Goal: Task Accomplishment & Management: Use online tool/utility

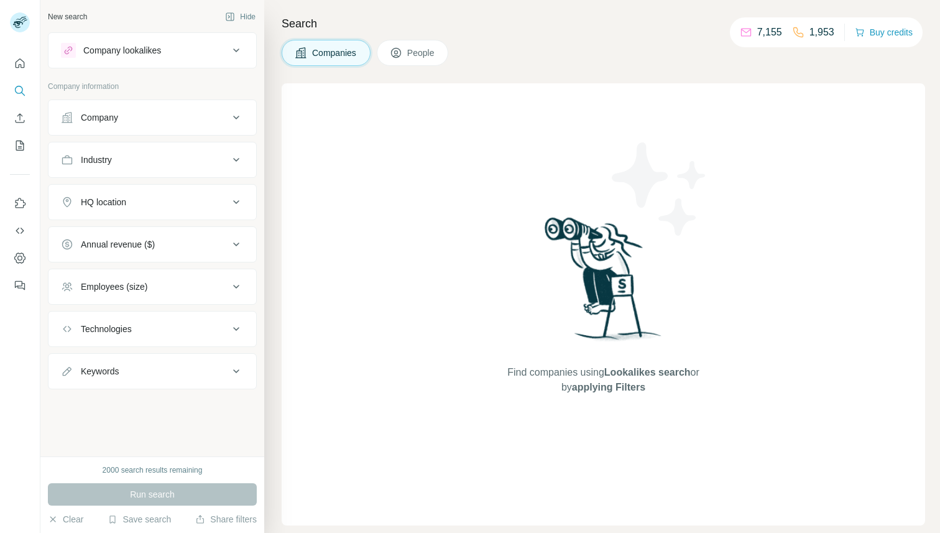
click at [427, 47] on span "People" at bounding box center [421, 53] width 29 height 12
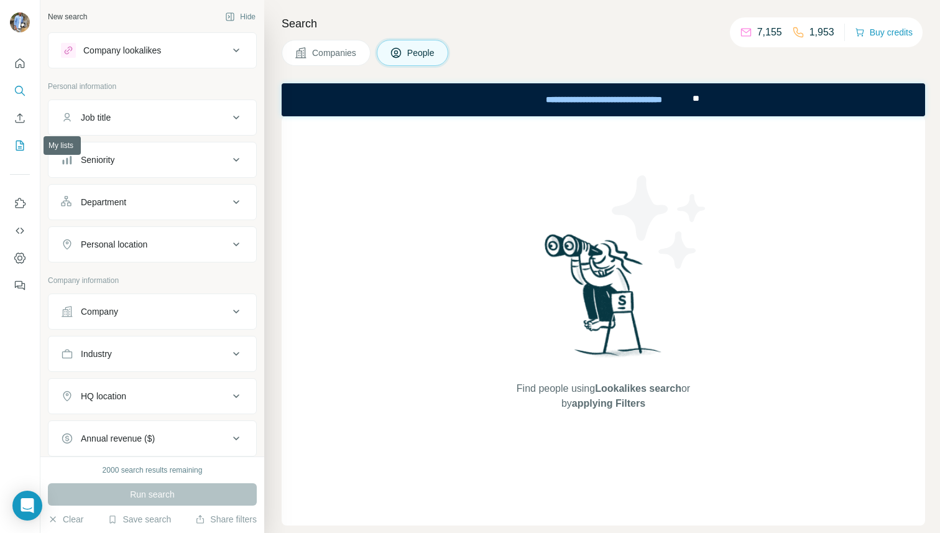
click at [20, 143] on icon "My lists" at bounding box center [21, 145] width 6 height 8
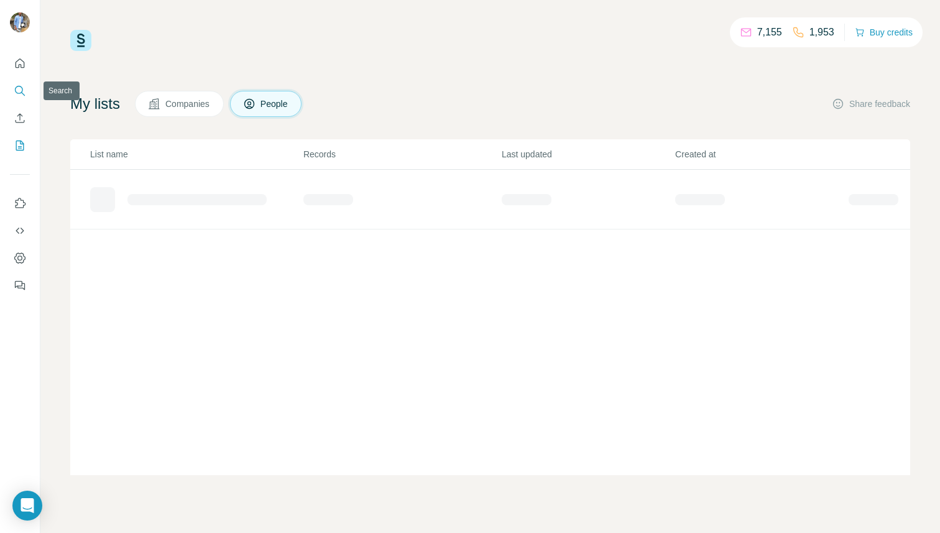
click at [18, 90] on icon "Search" at bounding box center [20, 91] width 12 height 12
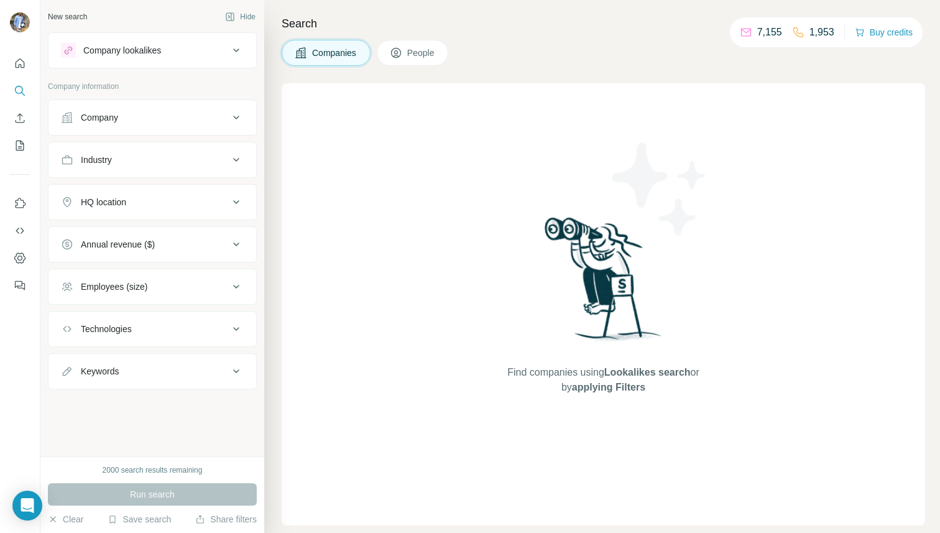
click at [412, 56] on span "People" at bounding box center [421, 53] width 29 height 12
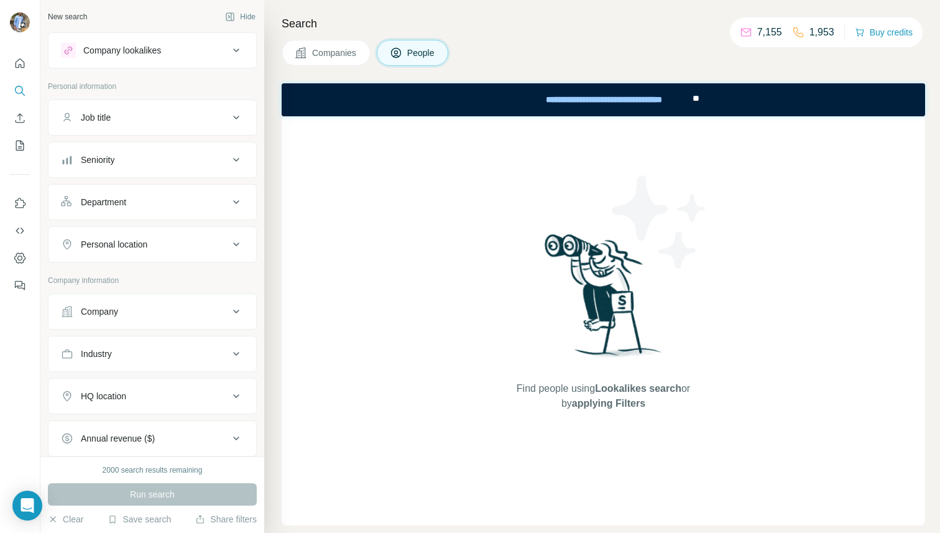
click at [99, 174] on button "Seniority" at bounding box center [152, 160] width 208 height 30
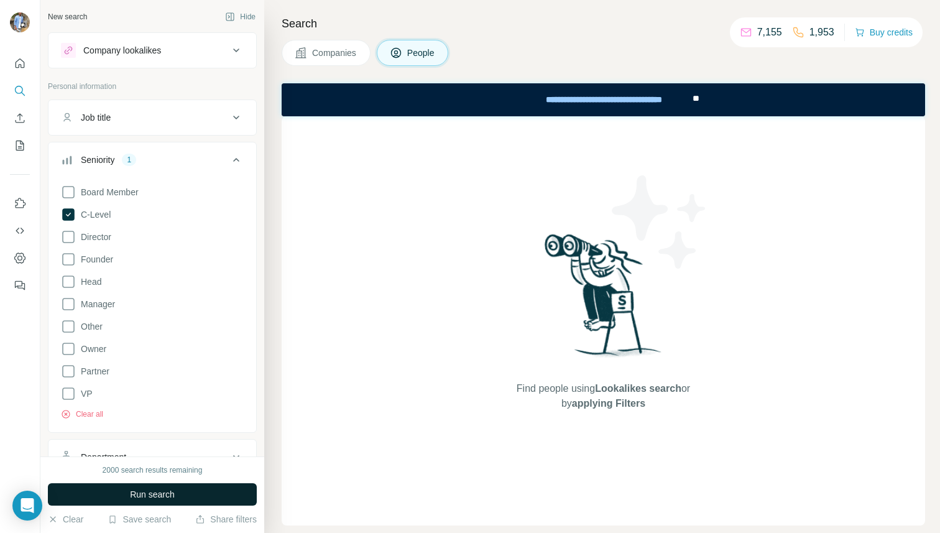
click at [136, 503] on button "Run search" at bounding box center [152, 494] width 209 height 22
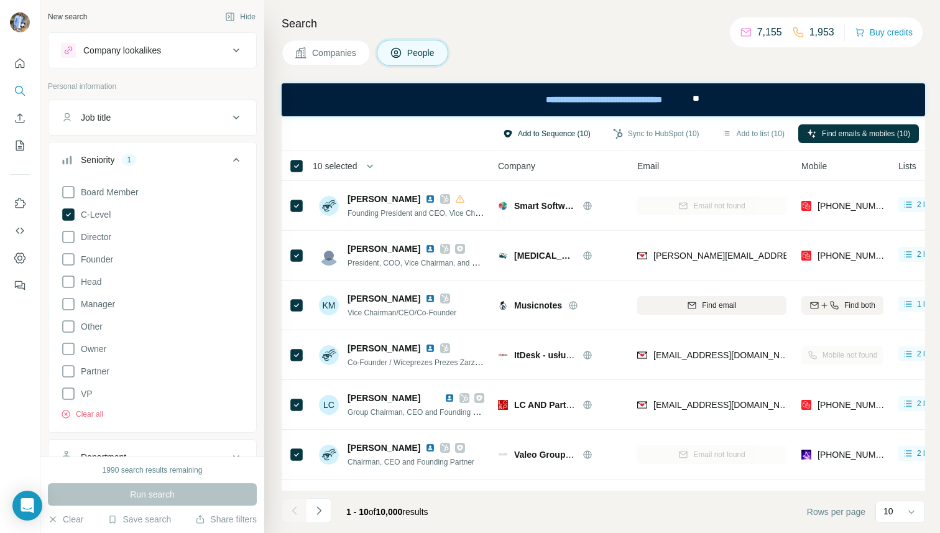
click at [525, 135] on button "Add to Sequence (10)" at bounding box center [546, 133] width 105 height 19
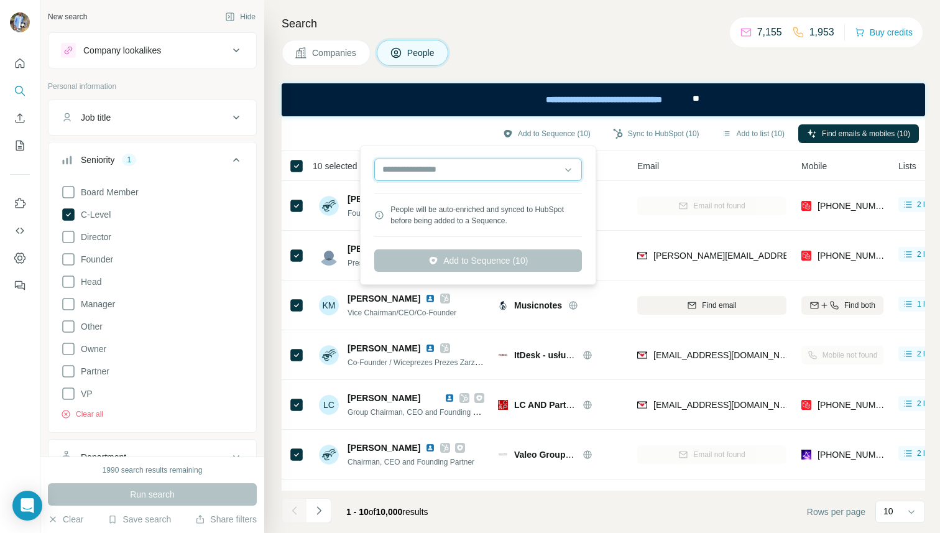
click at [479, 171] on input "text" at bounding box center [478, 170] width 208 height 22
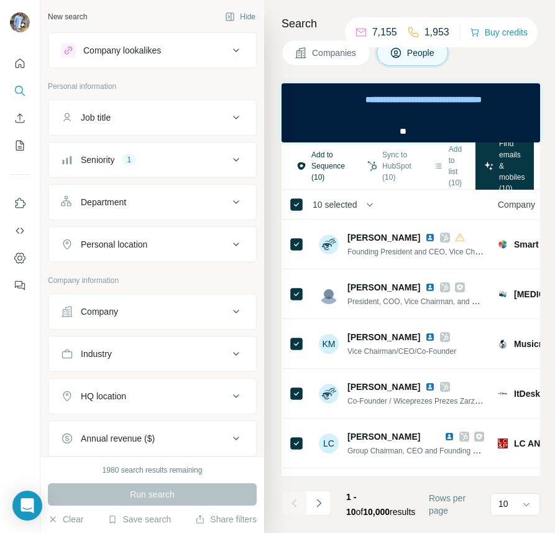
click at [335, 162] on button "Add to Sequence (10)" at bounding box center [321, 165] width 66 height 41
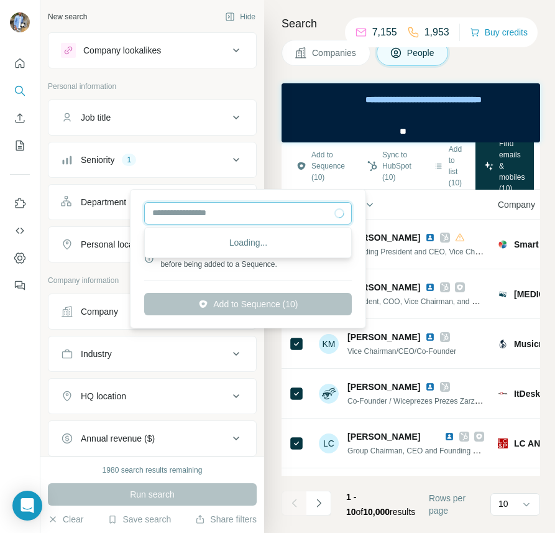
click at [300, 210] on input "text" at bounding box center [248, 213] width 208 height 22
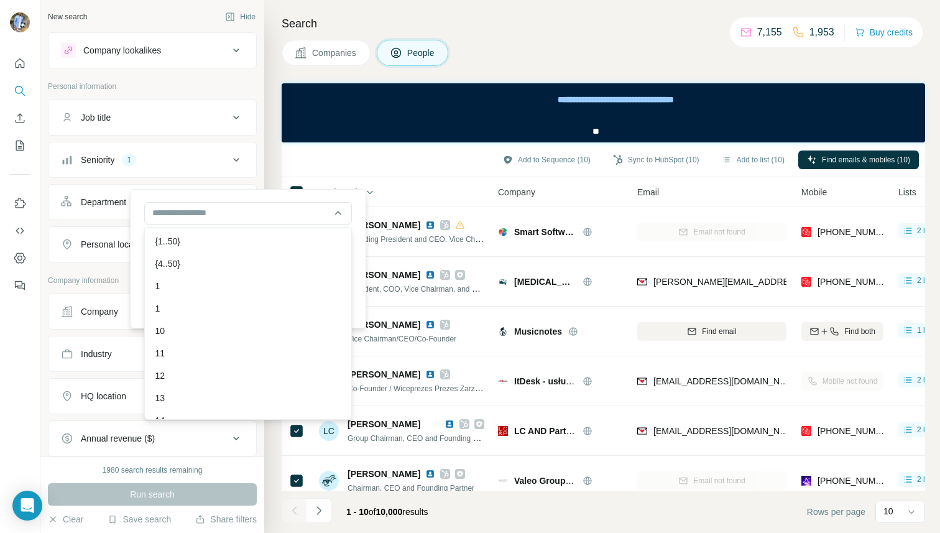
click at [342, 160] on div "Add to Sequence (10) Sync to HubSpot (10) Add to list (10) Find emails & mobile…" at bounding box center [603, 160] width 631 height 22
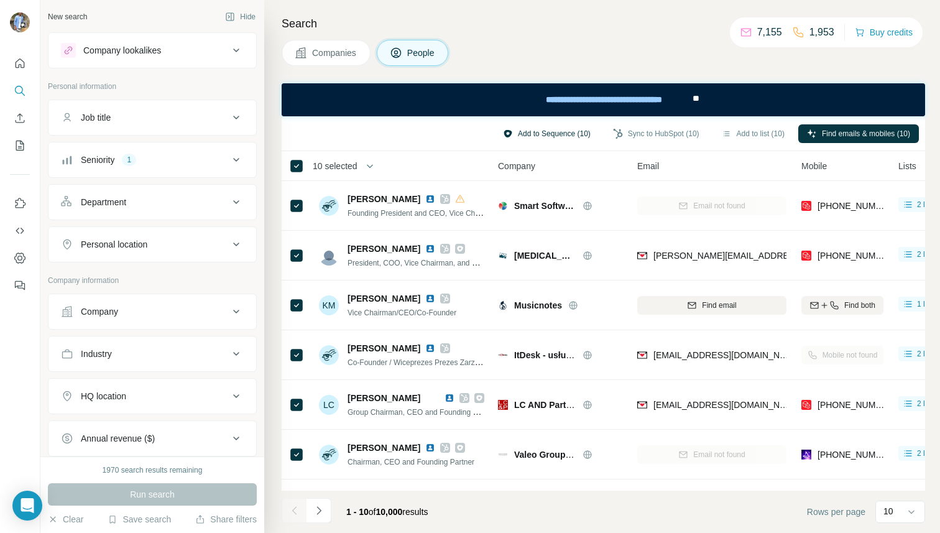
click at [536, 125] on button "Add to Sequence (10)" at bounding box center [546, 133] width 105 height 19
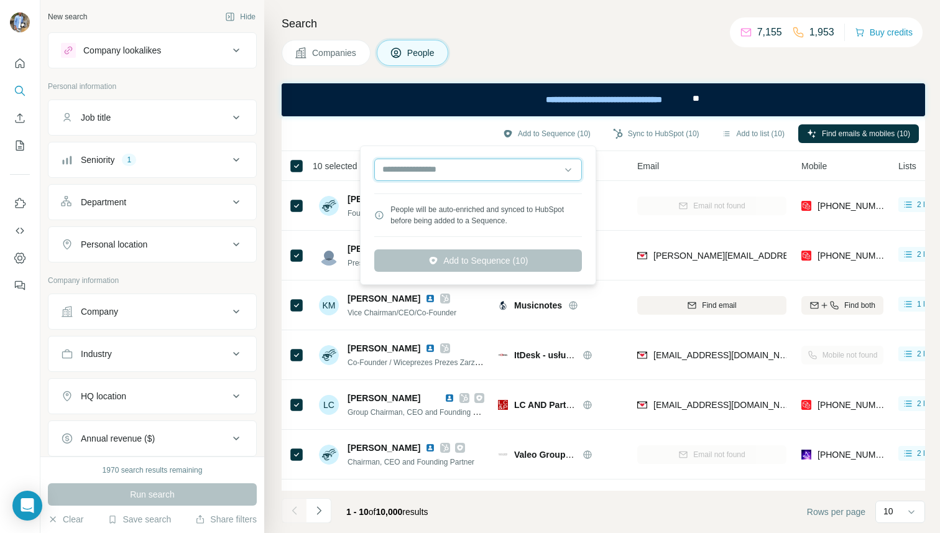
click at [467, 174] on input "text" at bounding box center [478, 170] width 208 height 22
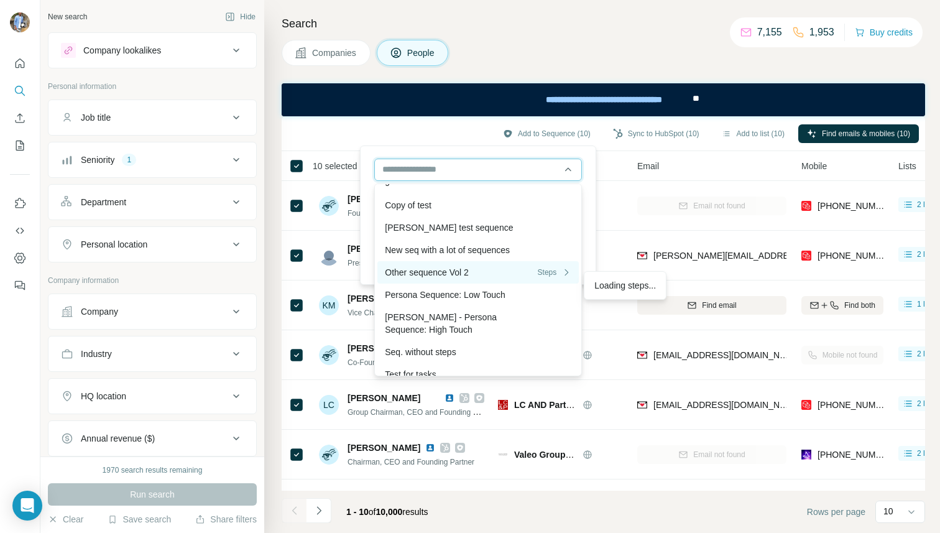
scroll to position [1258, 0]
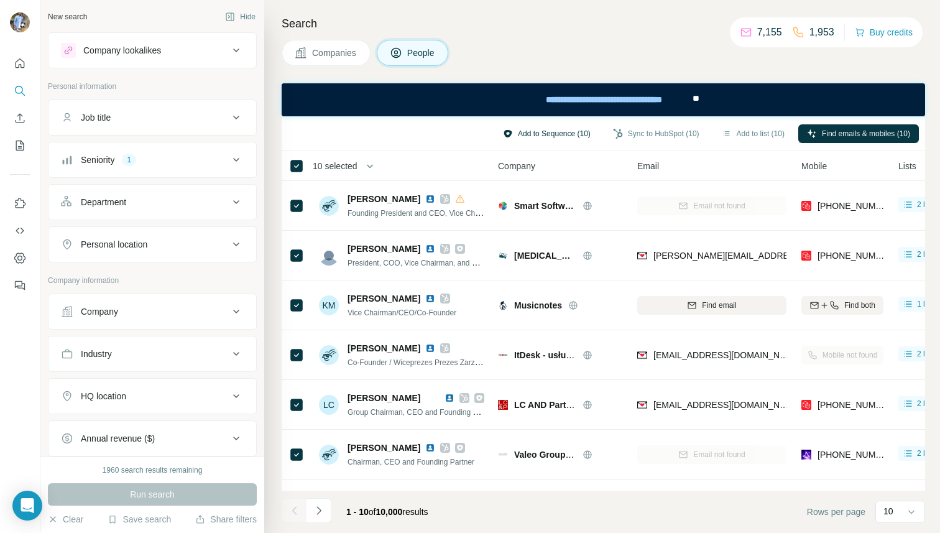
click at [535, 132] on button "Add to Sequence (10)" at bounding box center [546, 133] width 105 height 19
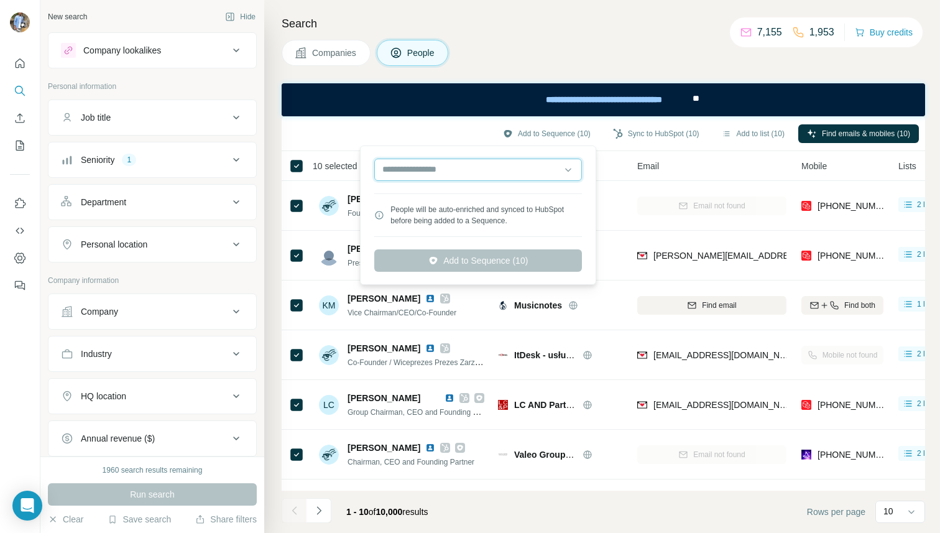
click at [469, 168] on input "text" at bounding box center [478, 170] width 208 height 22
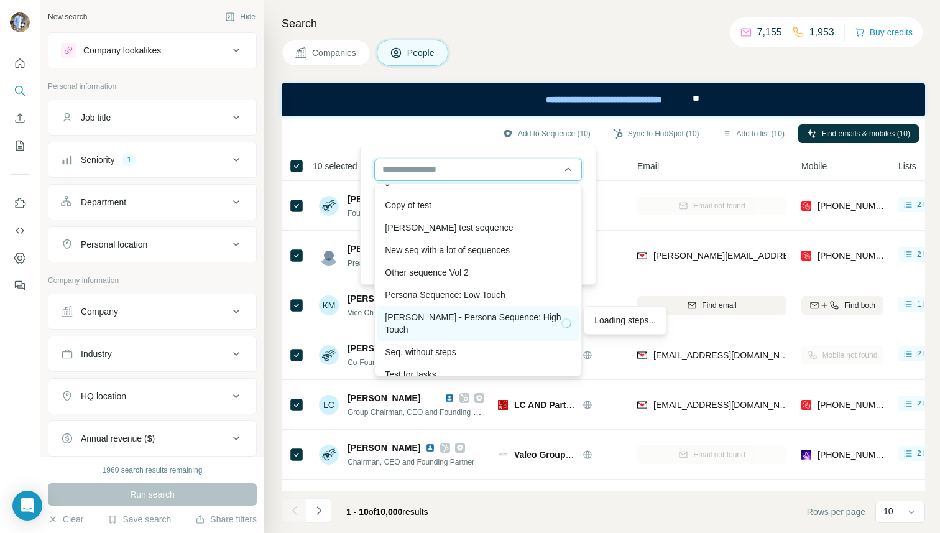
scroll to position [1258, 0]
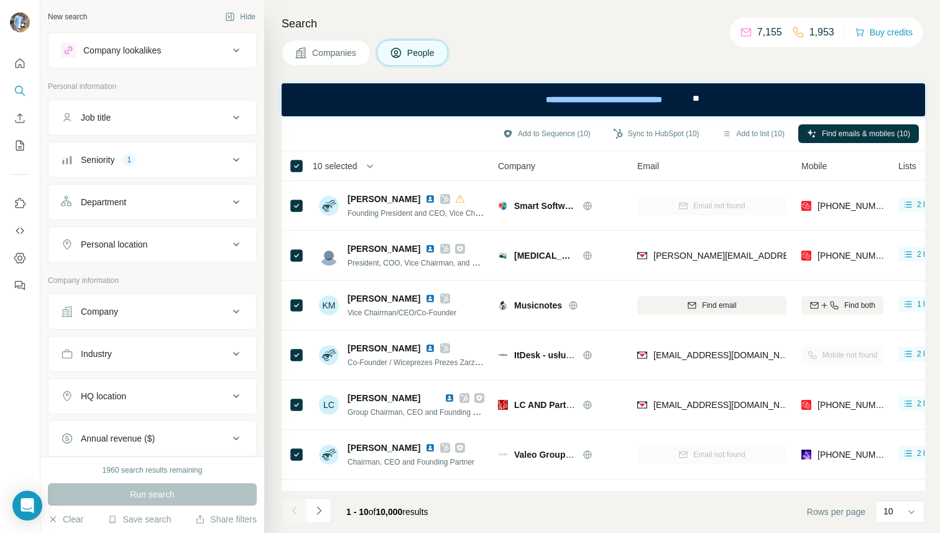
click at [452, 2] on div "Search Companies People Add to Sequence (10) Sync to HubSpot (10) Add to list (…" at bounding box center [602, 266] width 676 height 533
click at [522, 127] on button "Add to Sequence (10)" at bounding box center [546, 133] width 105 height 19
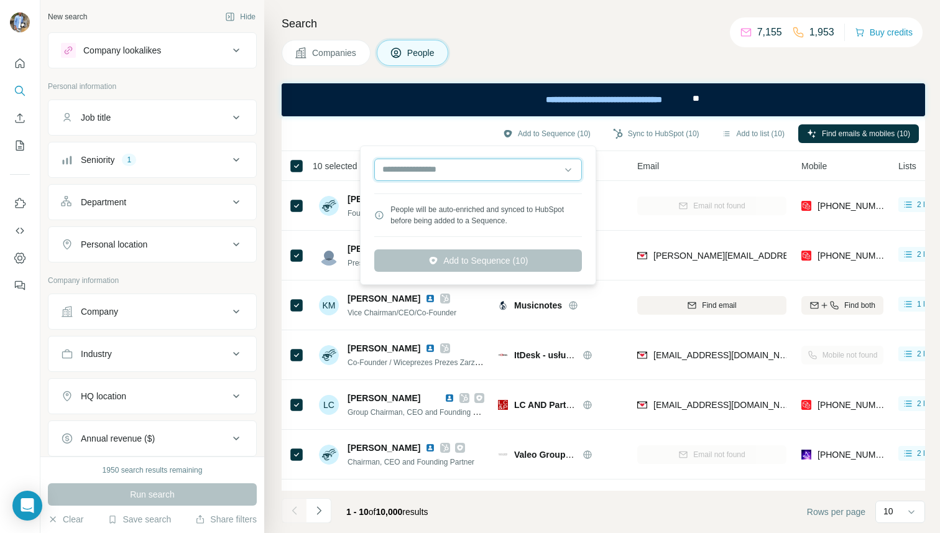
click at [457, 167] on input "text" at bounding box center [478, 170] width 208 height 22
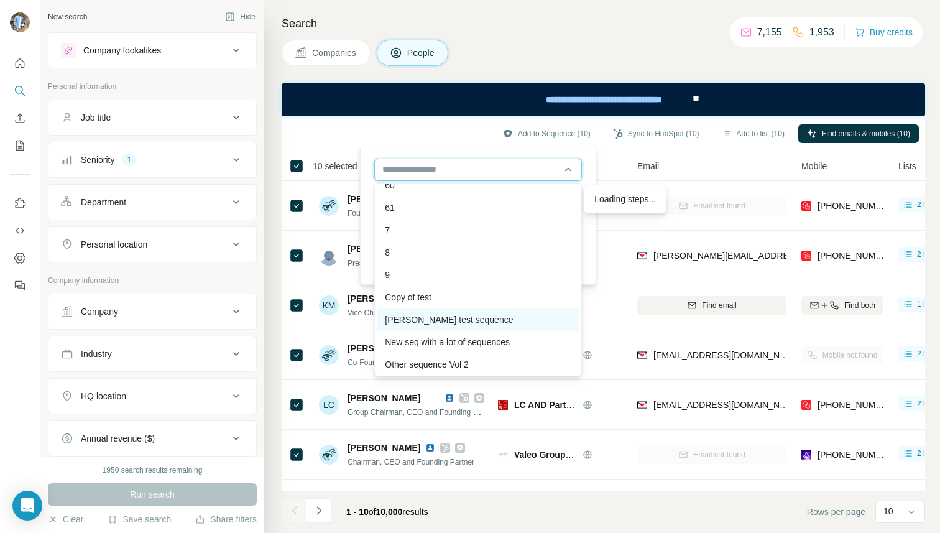
scroll to position [1076, 0]
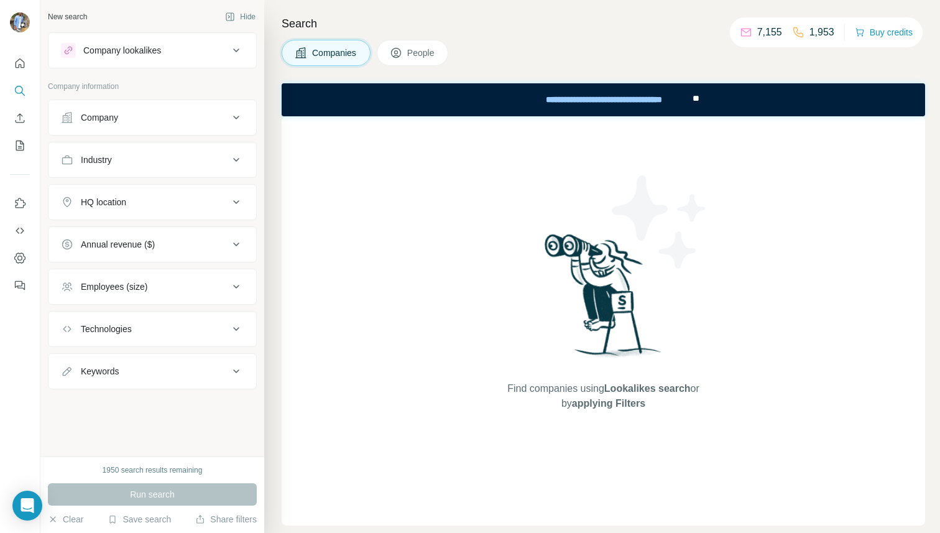
click at [129, 165] on div "Industry" at bounding box center [145, 160] width 168 height 12
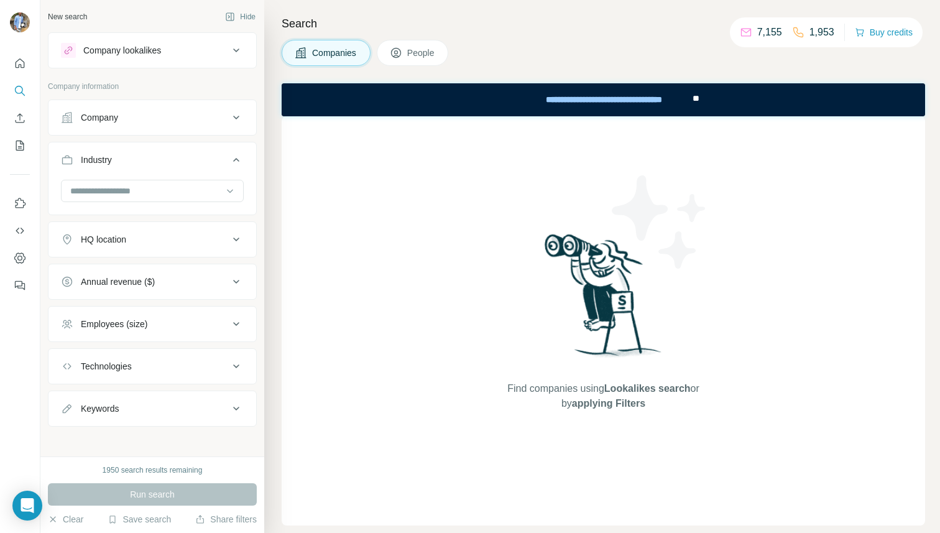
click at [110, 202] on div at bounding box center [152, 192] width 183 height 25
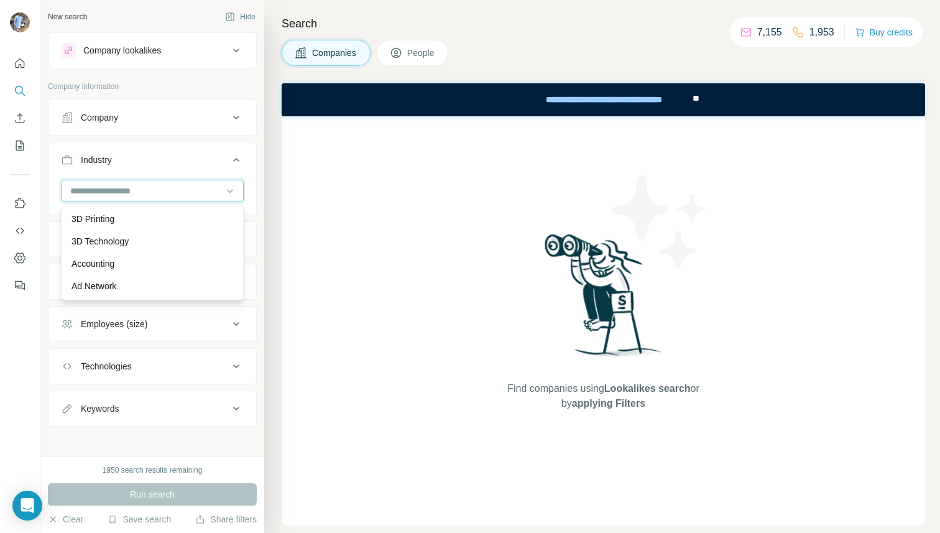
click at [110, 190] on input at bounding box center [146, 191] width 154 height 14
click at [108, 219] on p "3D Printing" at bounding box center [93, 219] width 43 height 12
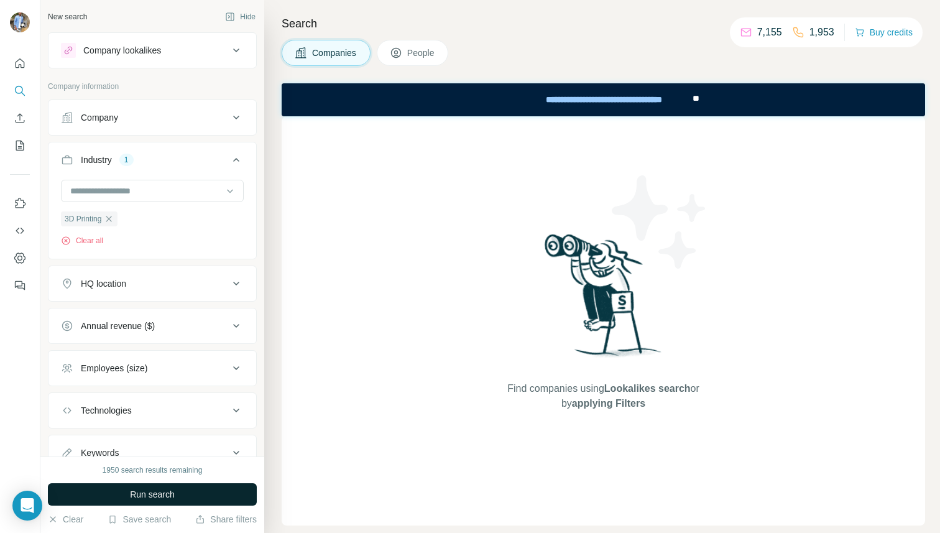
click at [145, 493] on span "Run search" at bounding box center [152, 494] width 45 height 12
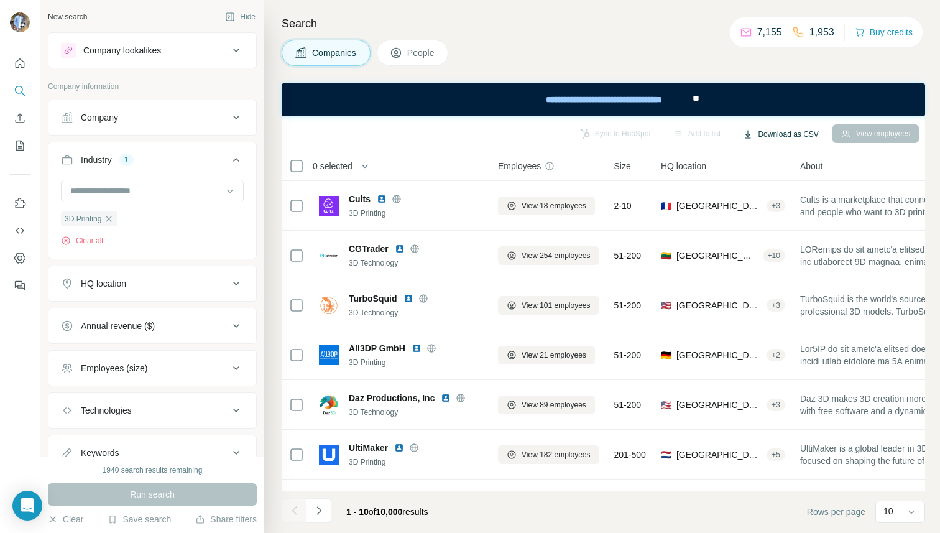
click at [783, 137] on button "Download as CSV" at bounding box center [780, 134] width 93 height 19
click at [774, 157] on div "Only current page (10)" at bounding box center [789, 160] width 116 height 22
click at [19, 140] on icon "My lists" at bounding box center [20, 145] width 12 height 12
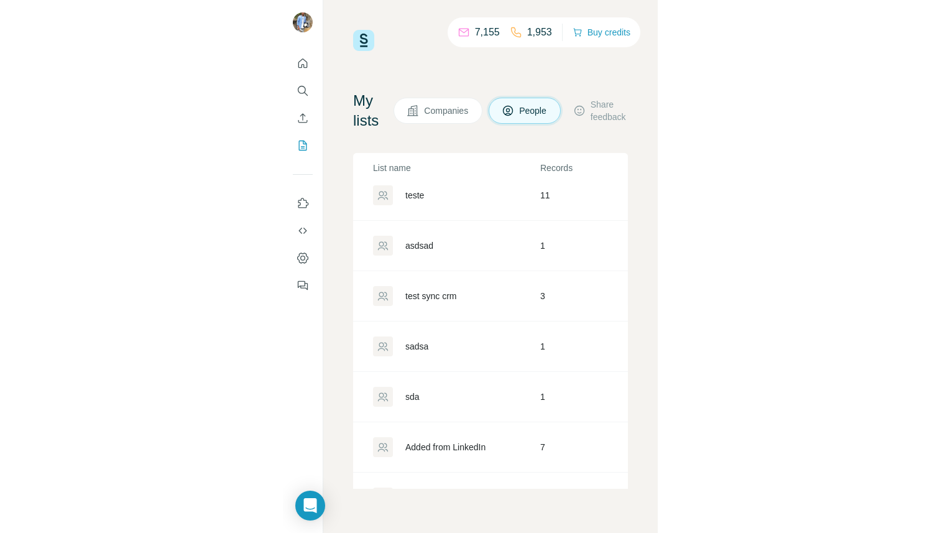
scroll to position [198, 0]
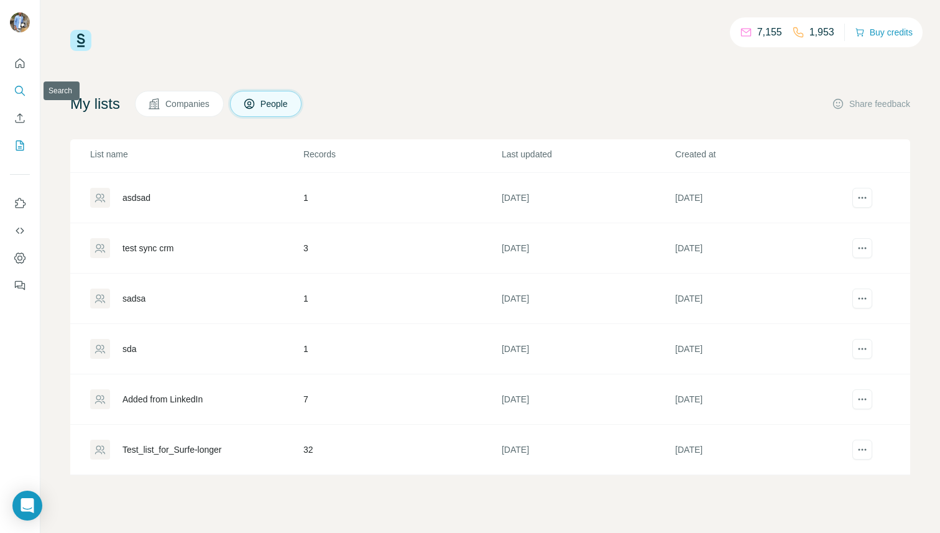
click at [24, 93] on icon "Search" at bounding box center [20, 91] width 12 height 12
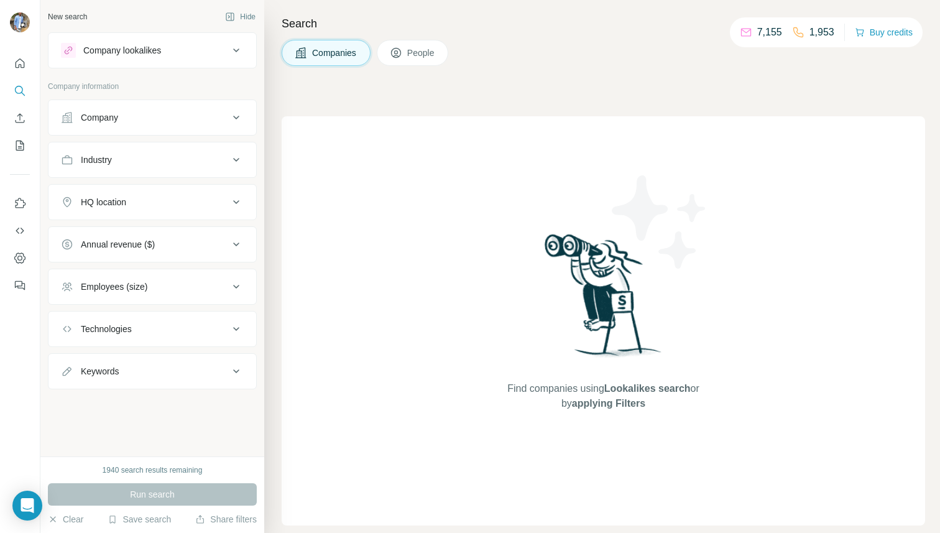
click at [420, 52] on span "People" at bounding box center [421, 53] width 29 height 12
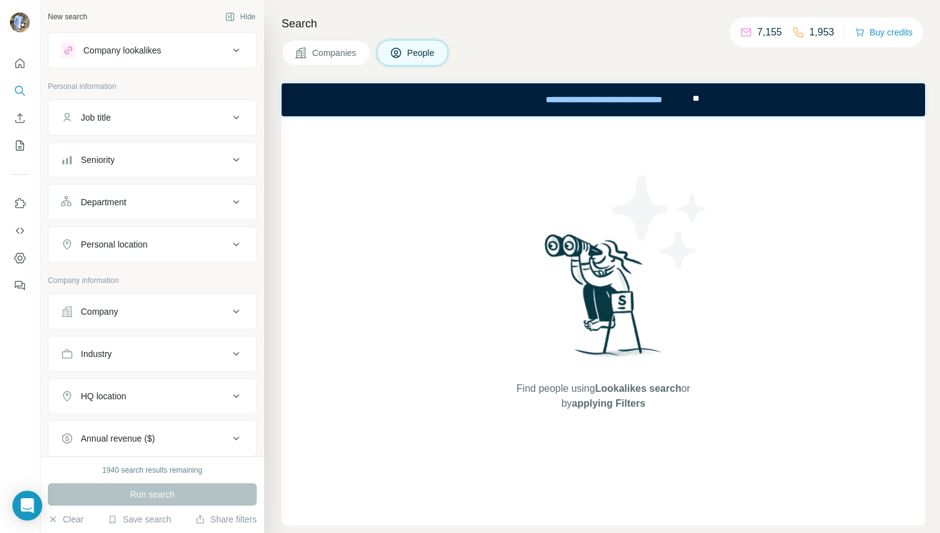
click at [129, 164] on div "Seniority" at bounding box center [145, 160] width 168 height 12
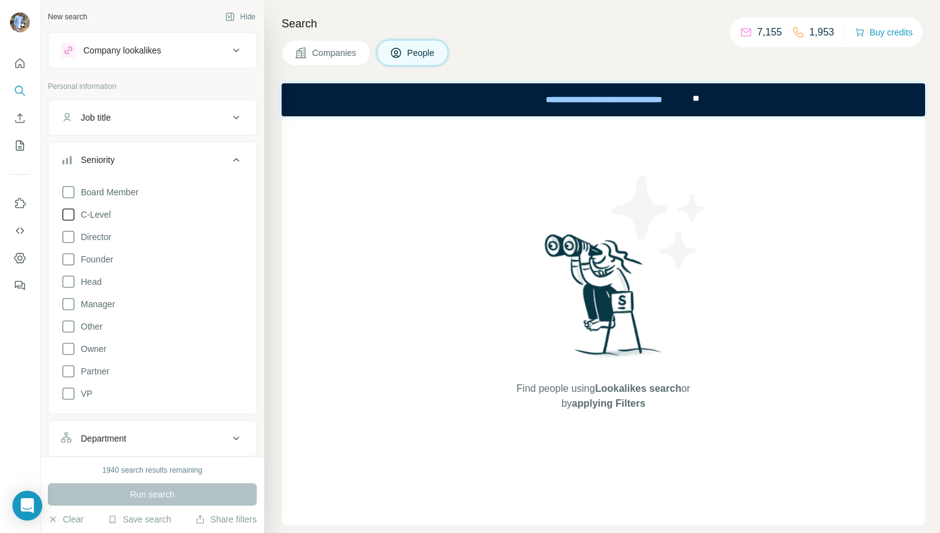
click at [96, 210] on span "C-Level" at bounding box center [93, 214] width 35 height 12
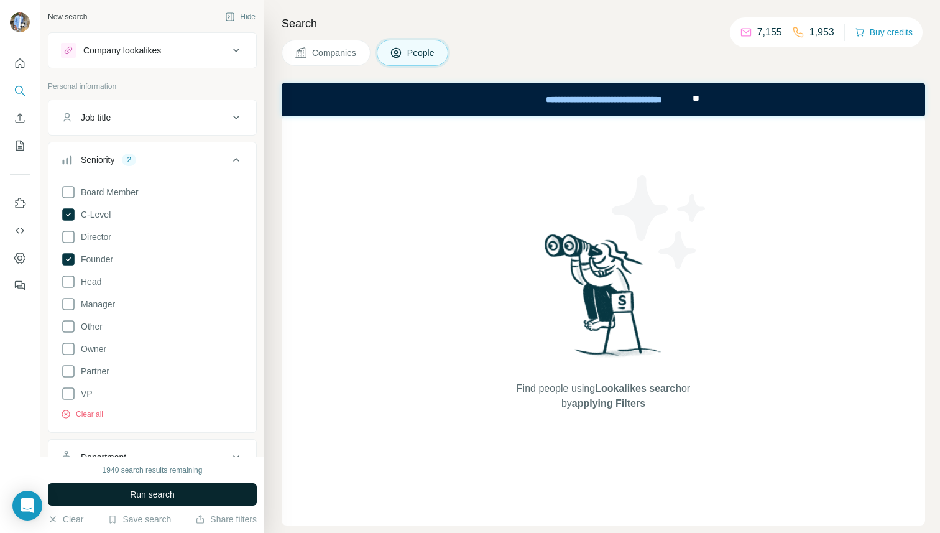
click at [154, 492] on span "Run search" at bounding box center [152, 494] width 45 height 12
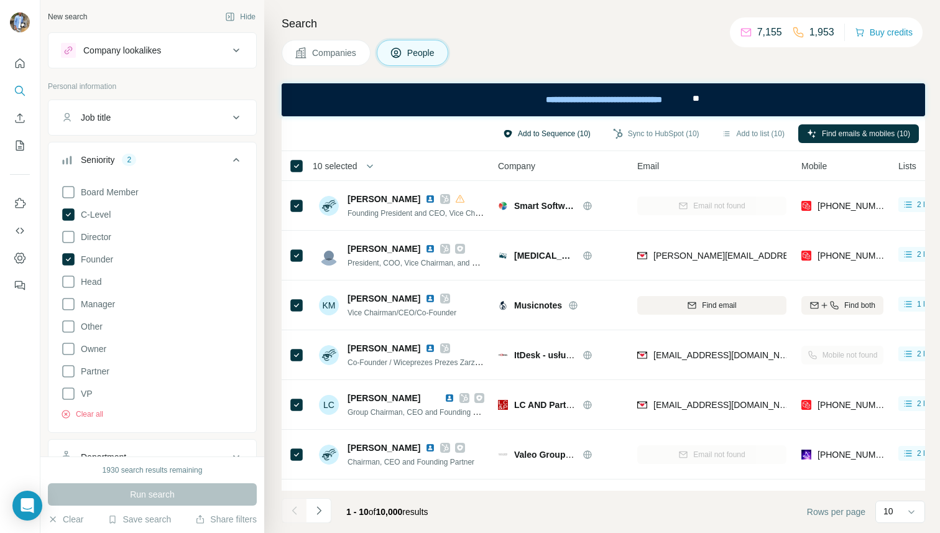
click at [545, 132] on button "Add to Sequence (10)" at bounding box center [546, 133] width 105 height 19
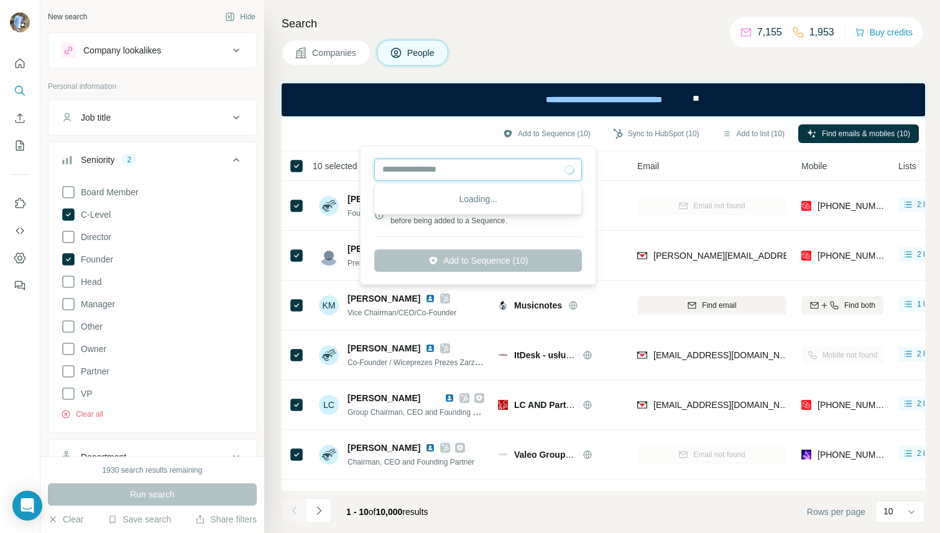
click at [510, 167] on input "text" at bounding box center [478, 170] width 208 height 22
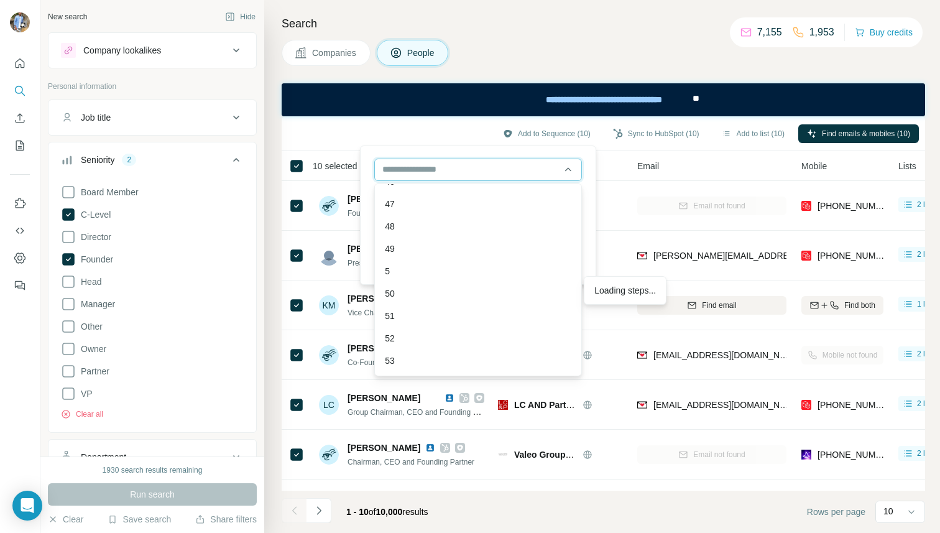
scroll to position [1258, 0]
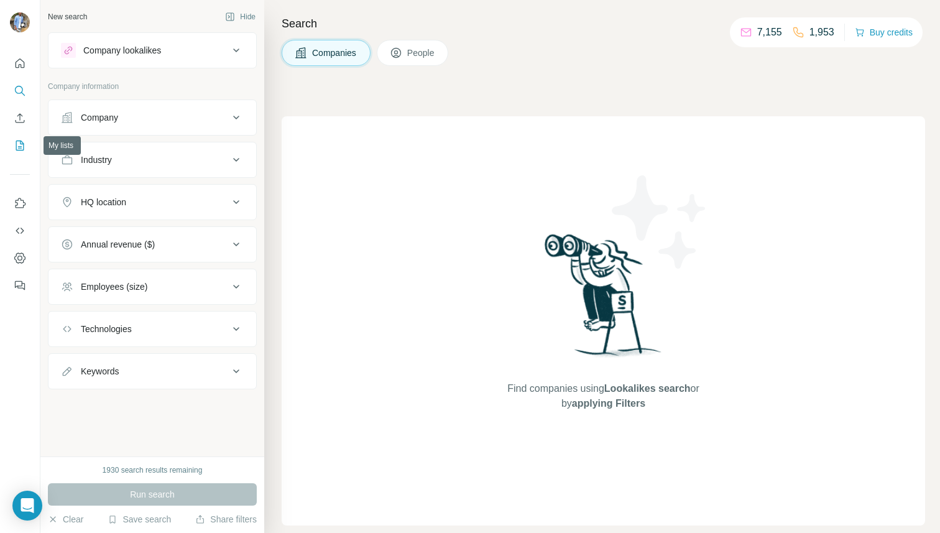
click at [21, 143] on icon "My lists" at bounding box center [21, 145] width 6 height 8
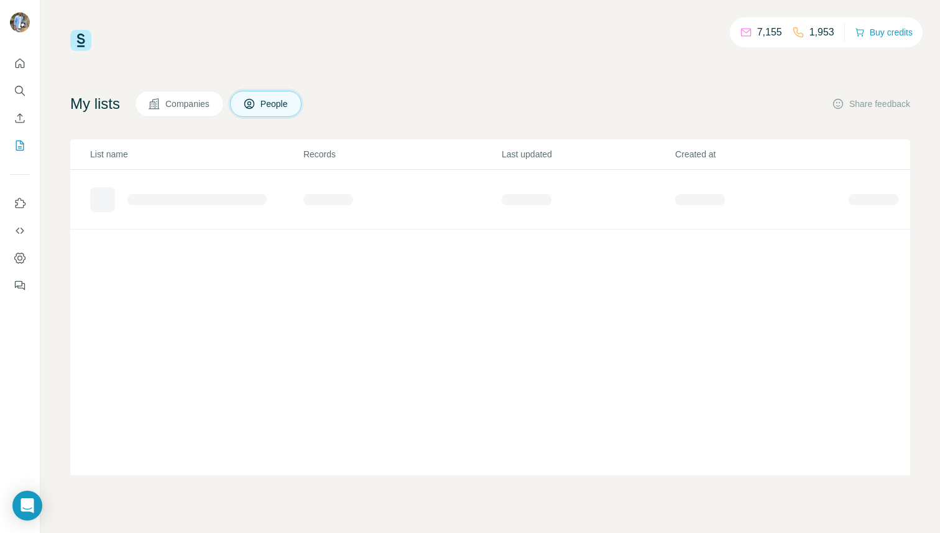
click at [185, 105] on span "Companies" at bounding box center [187, 104] width 45 height 12
click at [289, 99] on span "People" at bounding box center [275, 104] width 29 height 12
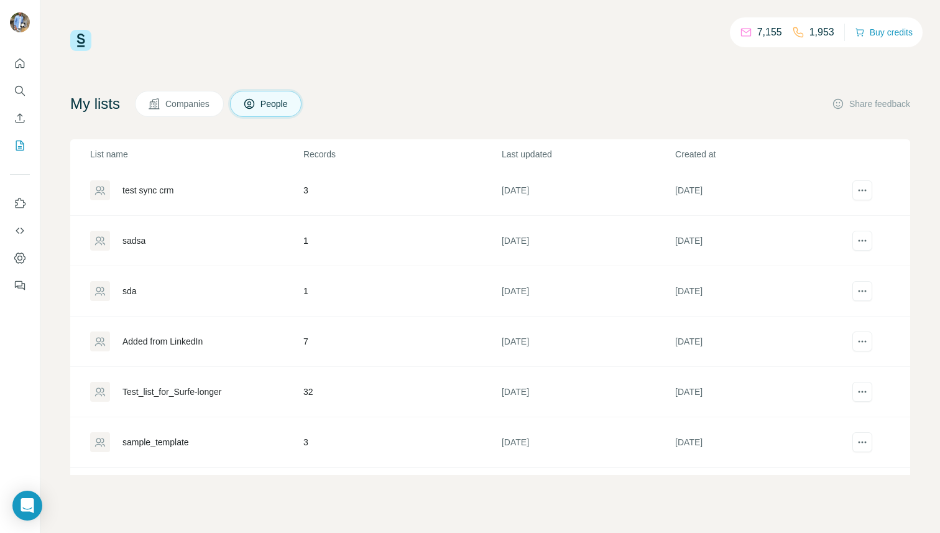
scroll to position [299, 0]
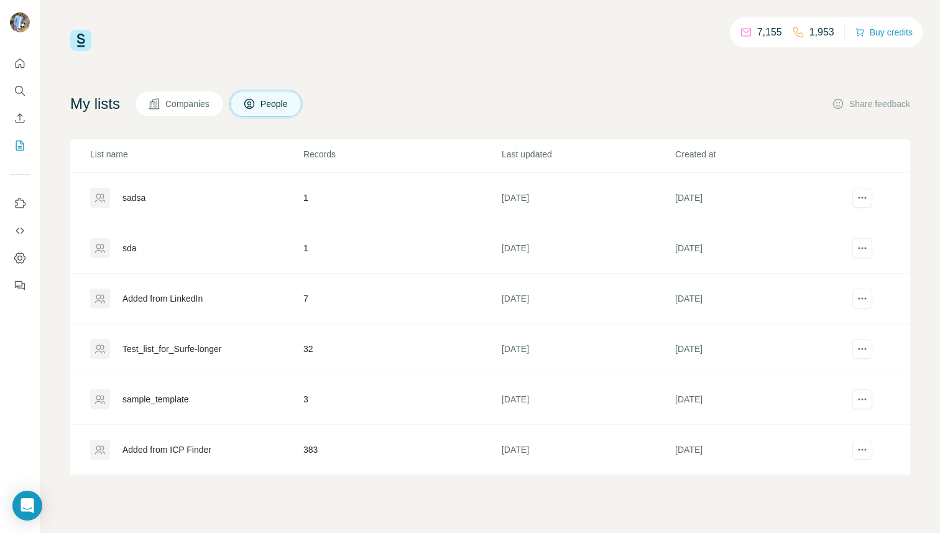
click at [162, 300] on div "Added from LinkedIn" at bounding box center [162, 298] width 80 height 12
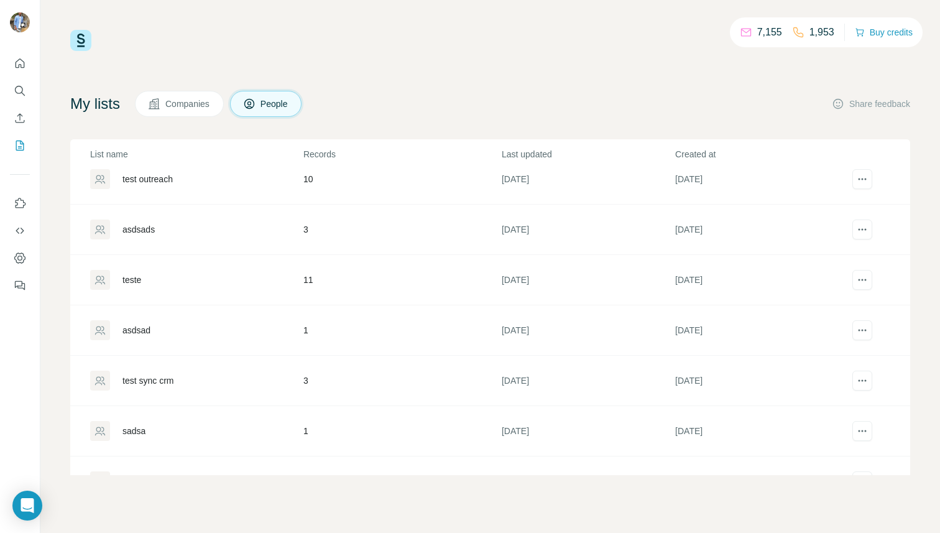
scroll to position [299, 0]
